Goal: Navigation & Orientation: Find specific page/section

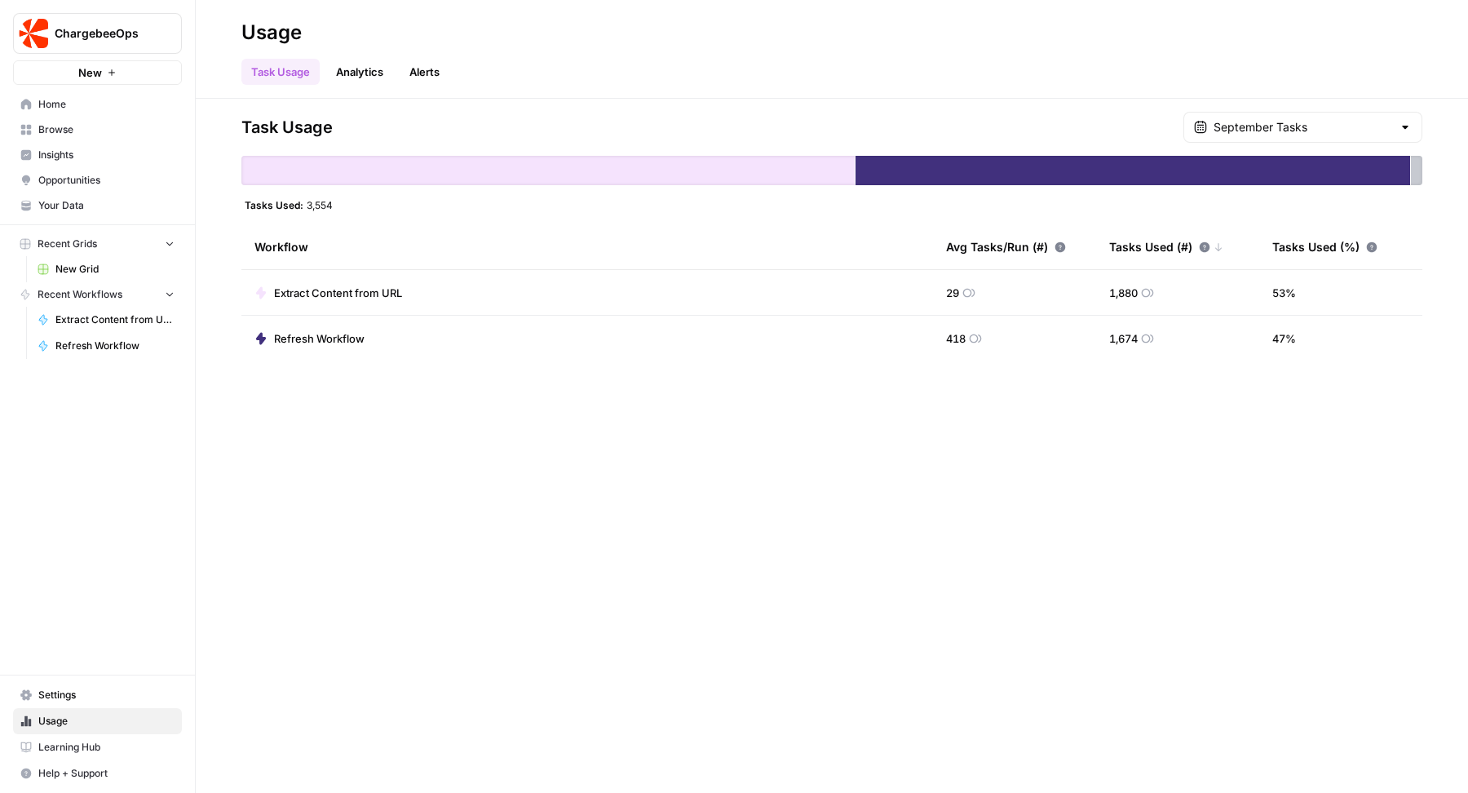
click at [51, 701] on span "Settings" at bounding box center [106, 695] width 136 height 15
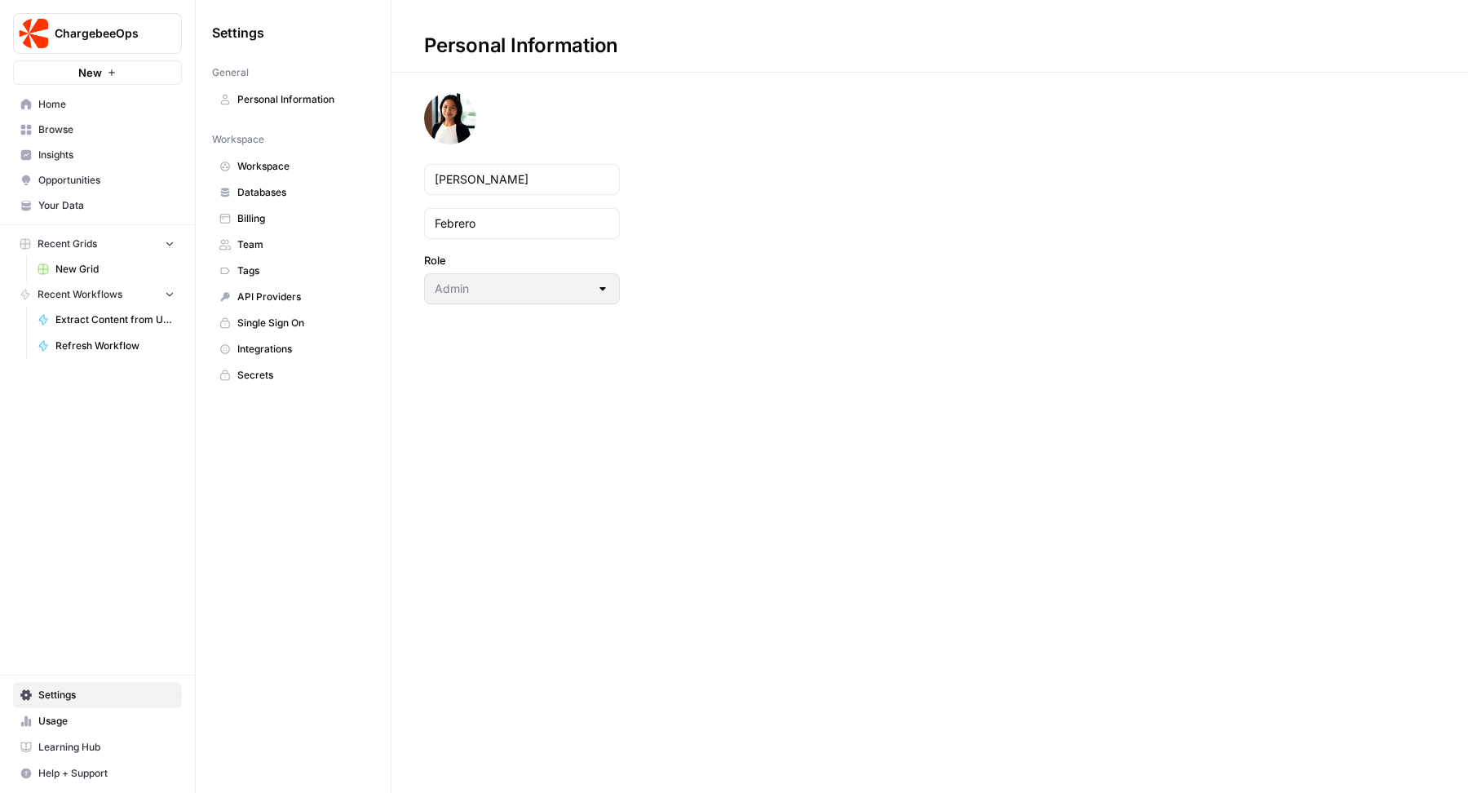
click at [261, 336] on link "Integrations" at bounding box center [293, 349] width 162 height 26
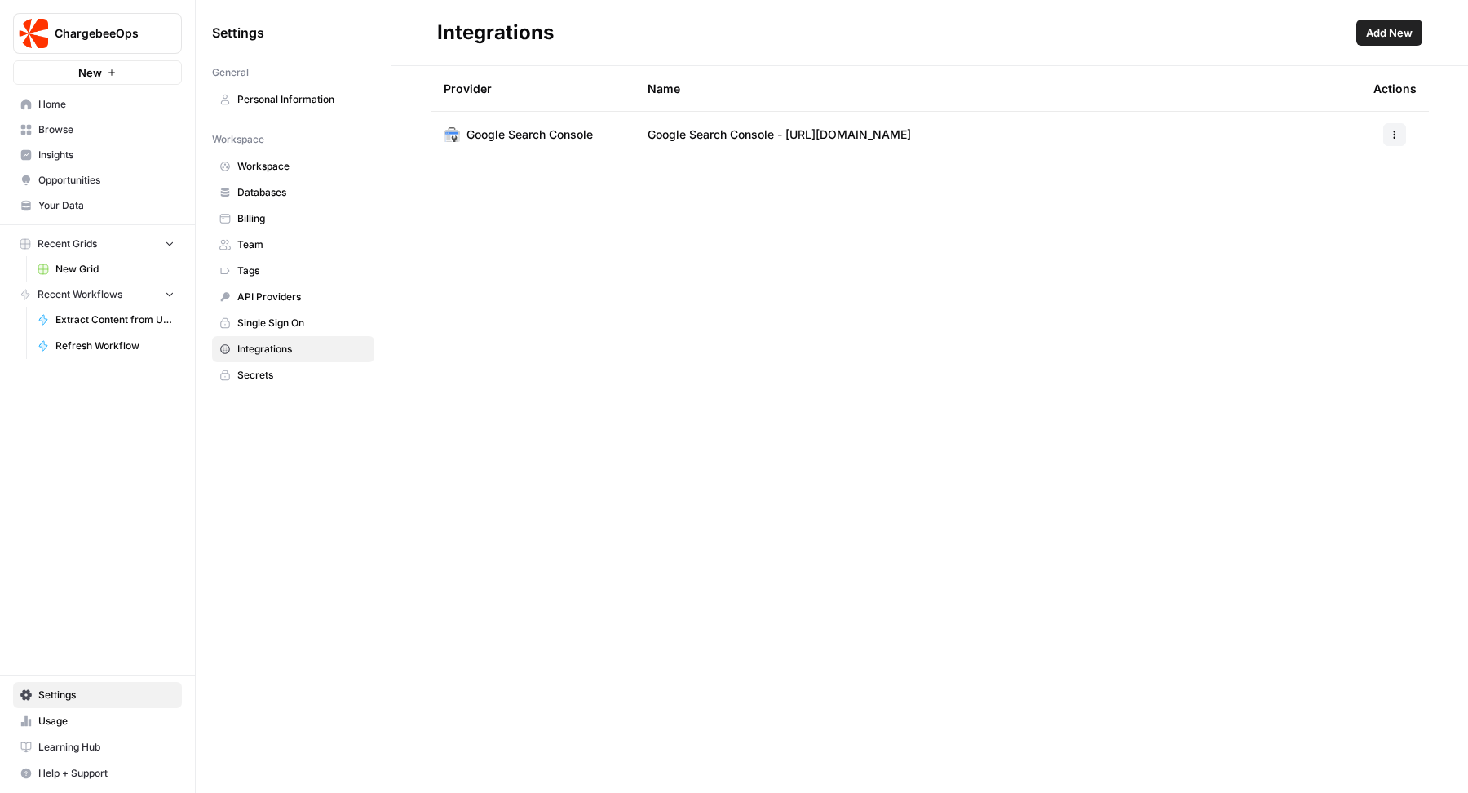
click at [1377, 38] on span "Add New" at bounding box center [1389, 32] width 46 height 16
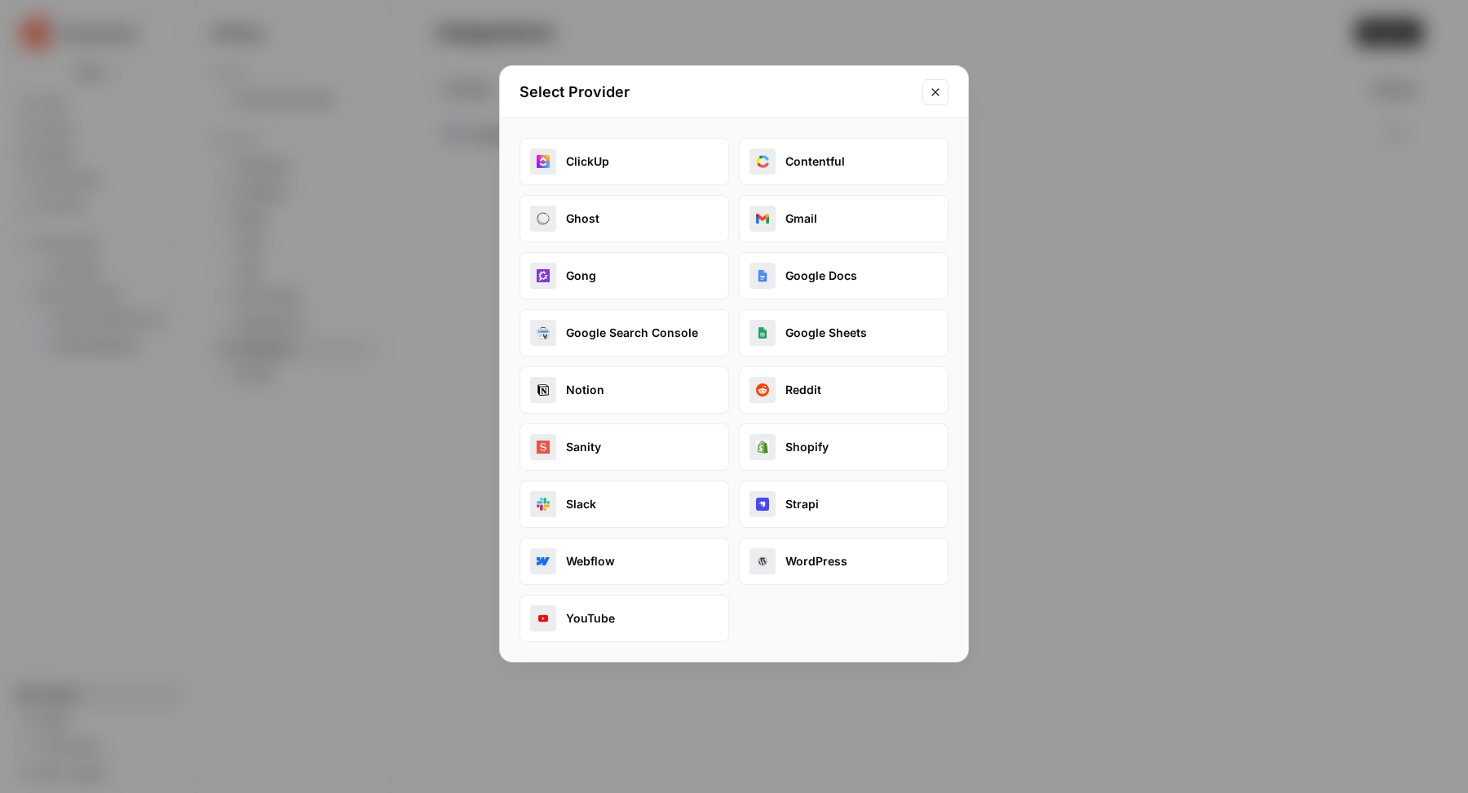
click at [930, 91] on icon "Close modal" at bounding box center [935, 92] width 13 height 13
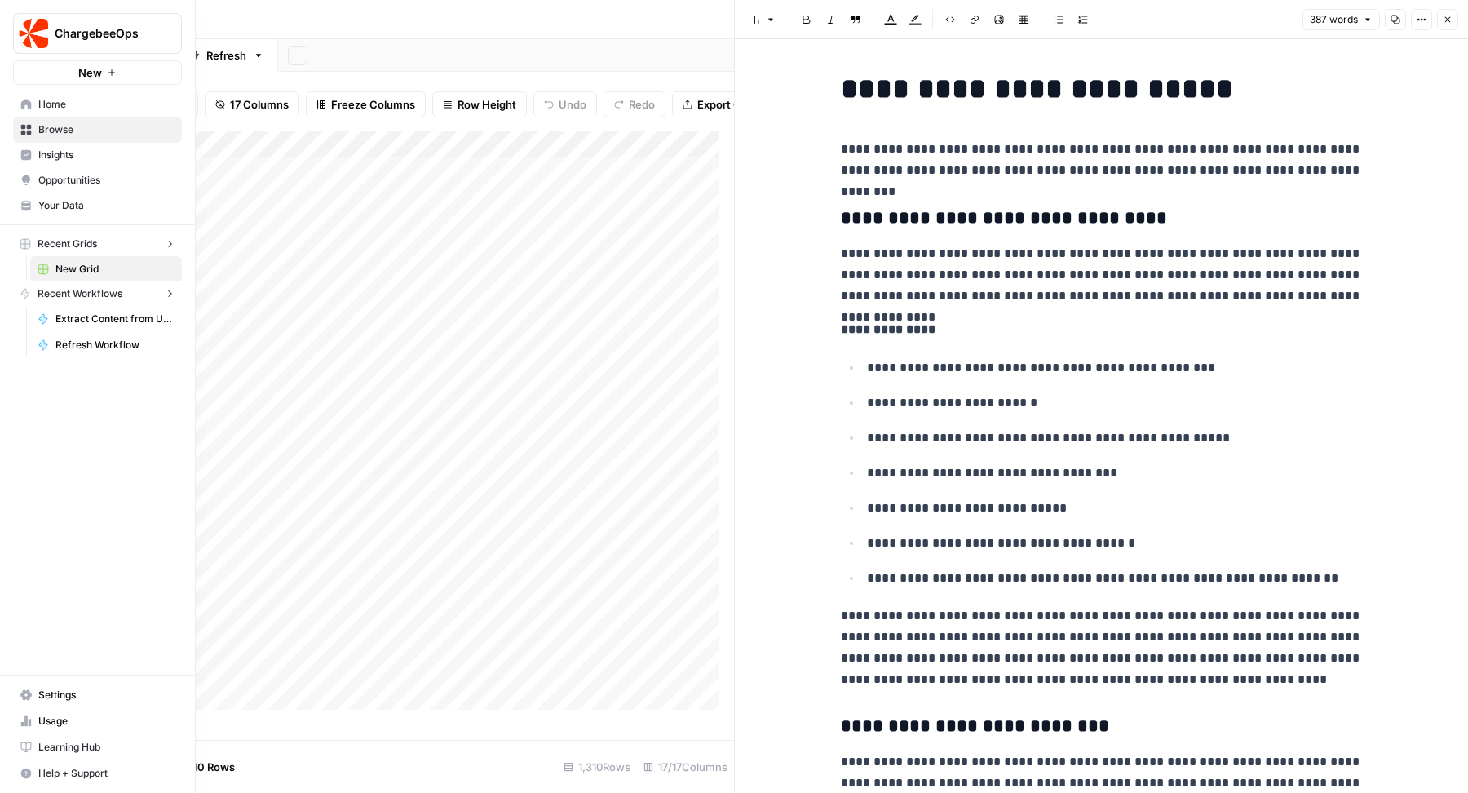
scroll to position [591, 0]
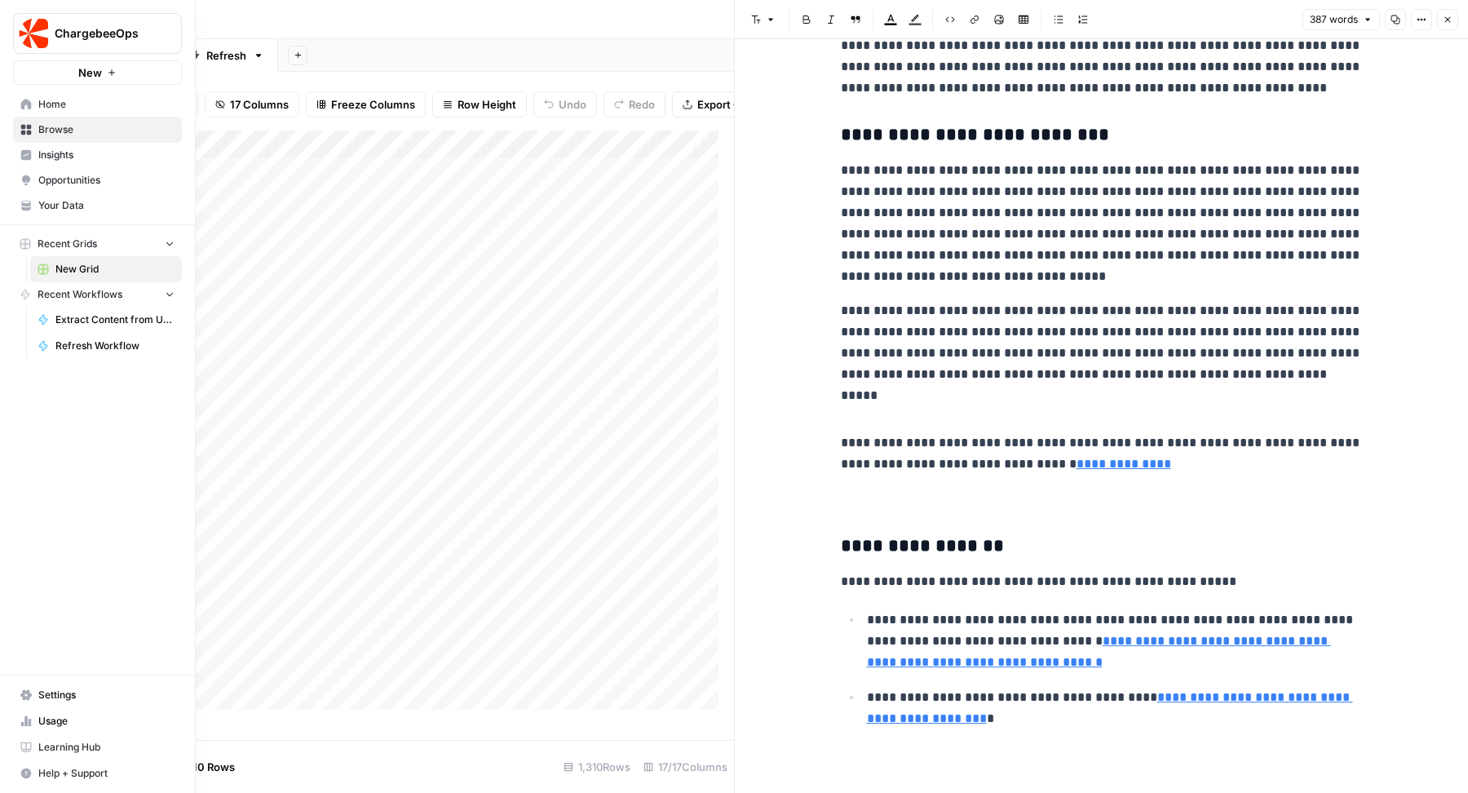
click at [25, 99] on icon at bounding box center [26, 104] width 11 height 11
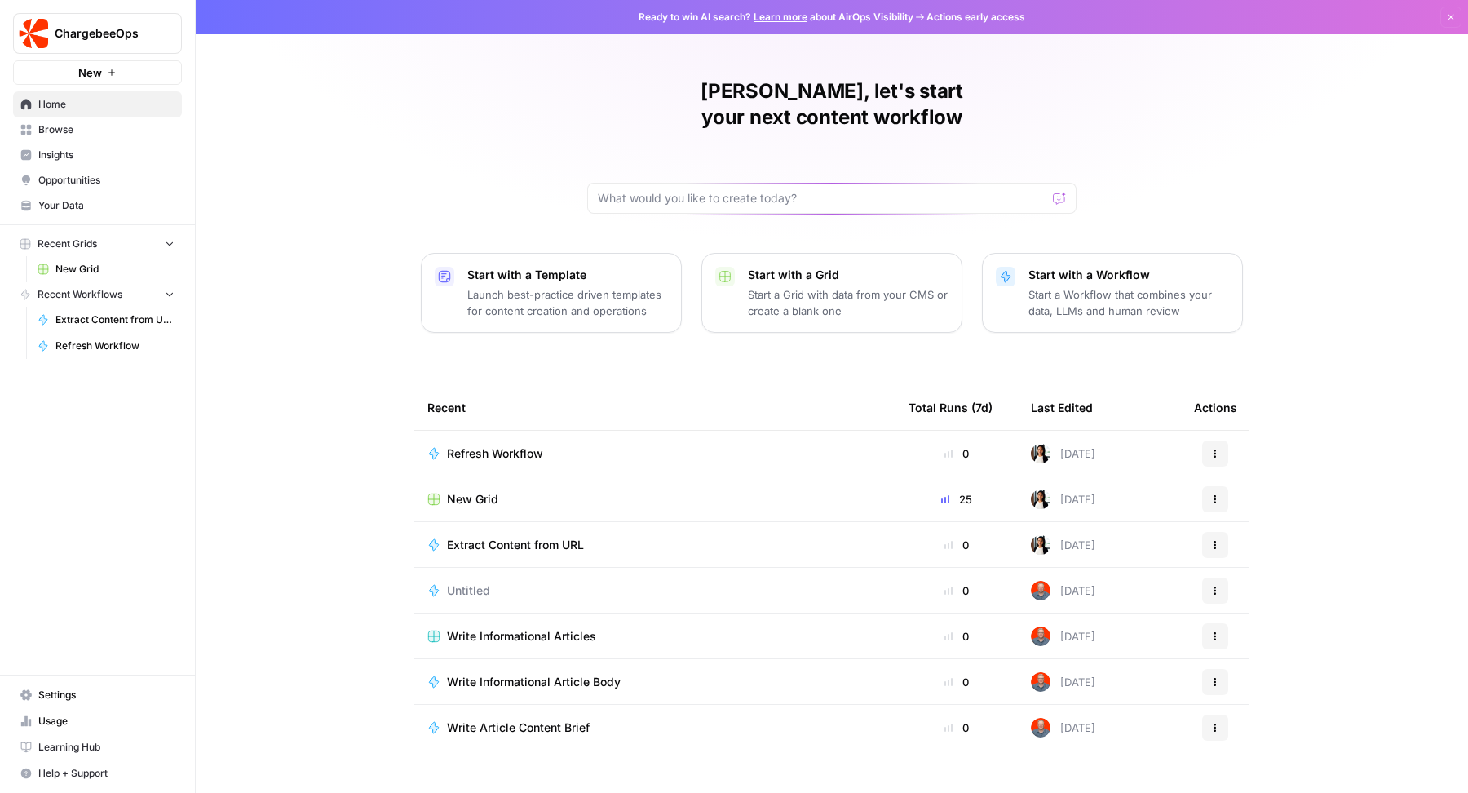
click at [101, 133] on span "Browse" at bounding box center [106, 129] width 136 height 15
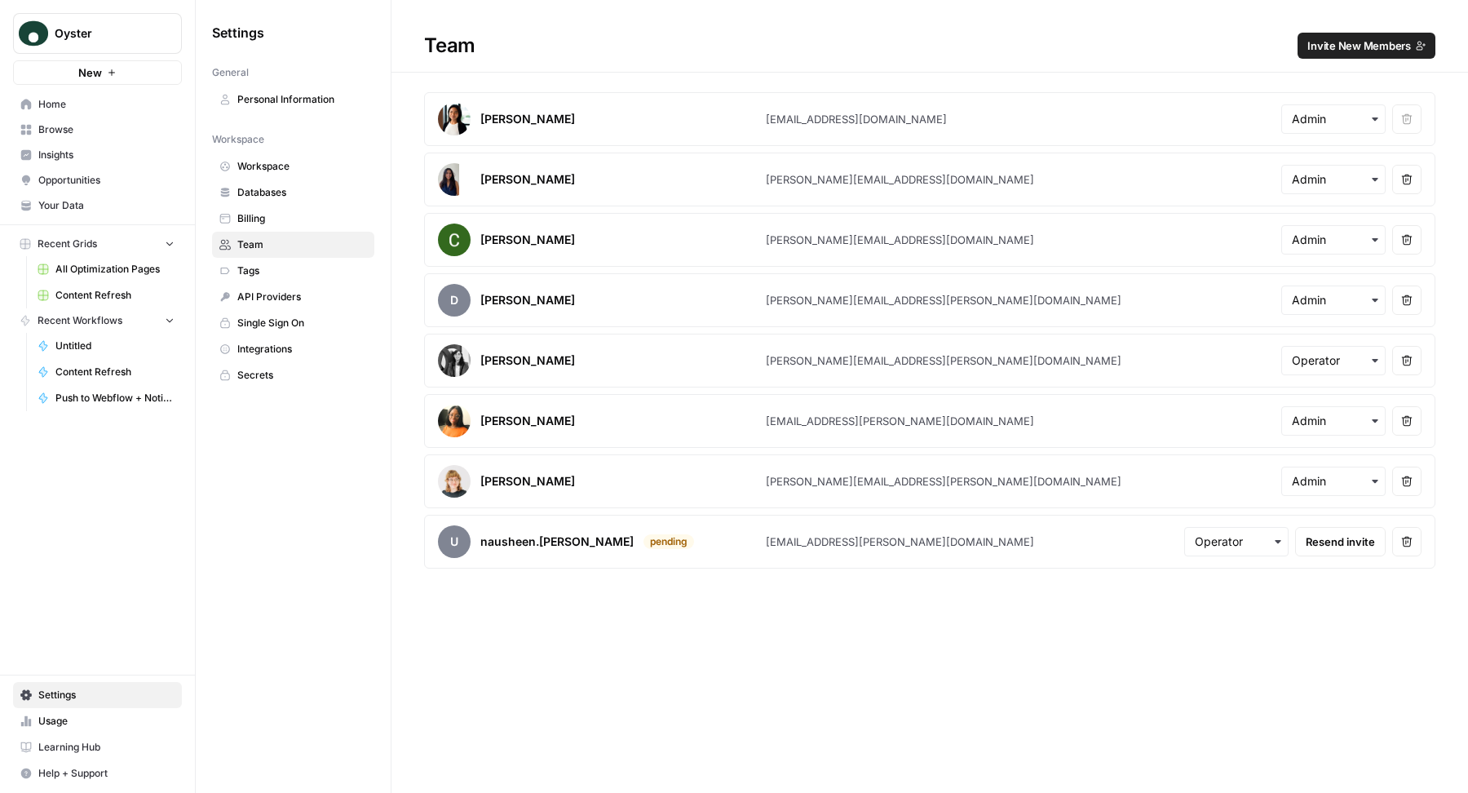
click at [118, 104] on span "Home" at bounding box center [106, 104] width 136 height 15
